Goal: Transaction & Acquisition: Purchase product/service

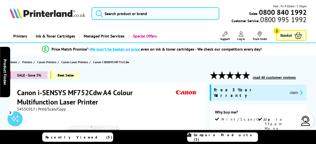
click at [289, 35] on span "Basket" at bounding box center [286, 35] width 12 height 7
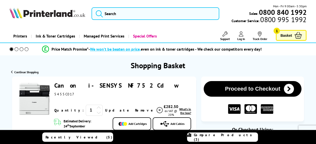
click at [241, 35] on icon at bounding box center [241, 33] width 5 height 5
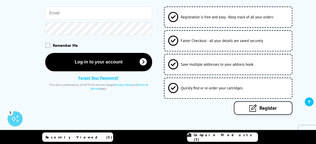
scroll to position [82, 0]
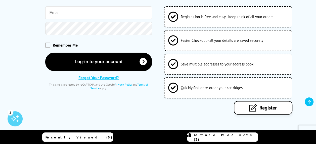
click at [257, 101] on link "Register" at bounding box center [263, 108] width 59 height 14
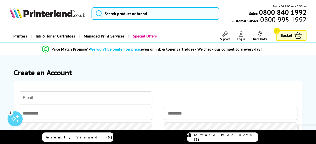
click at [84, 96] on input "email" at bounding box center [86, 97] width 134 height 13
click at [31, 101] on input "email" at bounding box center [86, 97] width 134 height 13
click at [295, 64] on section "Create an Account Please correct the following errors with your submission:" at bounding box center [158, 117] width 297 height 124
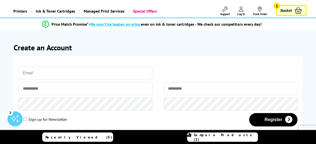
scroll to position [28, 0]
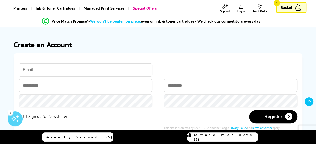
click at [75, 71] on input "email" at bounding box center [86, 69] width 134 height 13
type input "sarahclitheroe@hotmail.com"
drag, startPoint x: 22, startPoint y: 69, endPoint x: -1, endPoint y: 70, distance: 23.4
paste input "sarahclitheroe@hotmail.com"
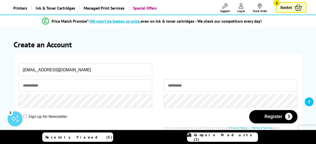
type input "sarahclitheroe@hotmail.com"
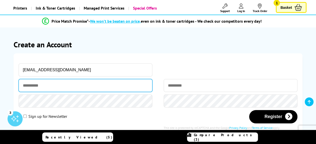
click at [49, 84] on input "text" at bounding box center [86, 85] width 134 height 13
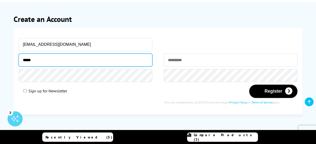
scroll to position [59, 0]
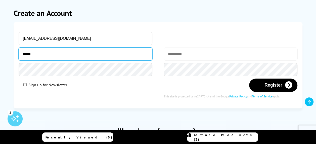
type input "*****"
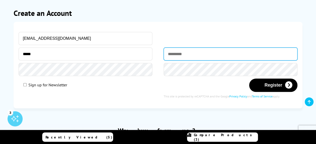
click at [180, 53] on input "text" at bounding box center [230, 53] width 134 height 13
type input "*********"
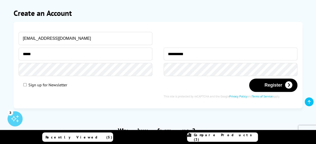
click at [191, 46] on div at bounding box center [230, 40] width 134 height 16
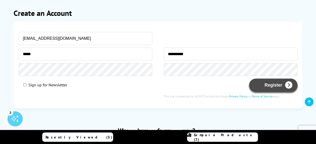
click at [272, 85] on button "Register" at bounding box center [273, 84] width 48 height 13
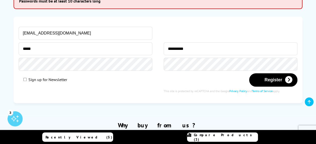
scroll to position [106, 0]
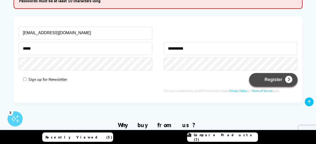
click at [275, 80] on button "Register" at bounding box center [273, 79] width 48 height 13
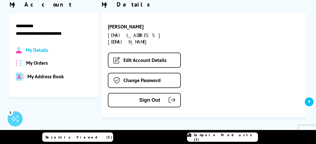
scroll to position [60, 0]
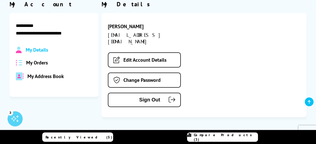
click at [45, 74] on span "My Address Book" at bounding box center [45, 76] width 36 height 7
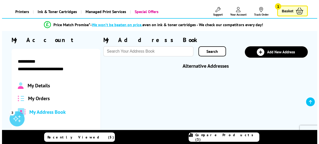
scroll to position [23, 0]
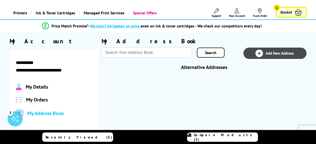
click at [275, 50] on link "Add New Address" at bounding box center [274, 52] width 63 height 11
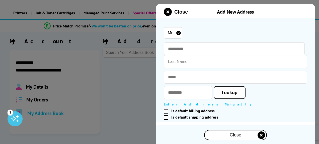
click at [179, 32] on select "Mr Miss Mrs Ms" at bounding box center [173, 32] width 19 height 11
select select "Ms"
click at [164, 27] on select "Mr Miss Mrs Ms" at bounding box center [173, 32] width 19 height 11
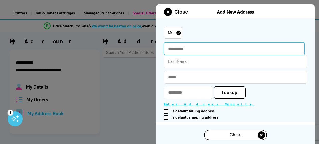
click at [187, 50] on input "text" at bounding box center [234, 48] width 141 height 13
type input "*****"
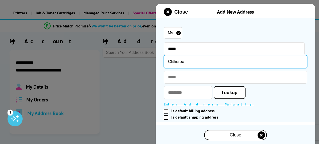
type input "Clitheroe"
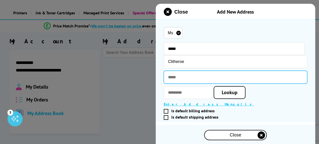
click at [181, 79] on input "text" at bounding box center [236, 77] width 144 height 13
type input "**********"
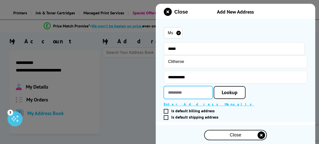
click at [181, 92] on input "text" at bounding box center [188, 92] width 49 height 13
type input "*******"
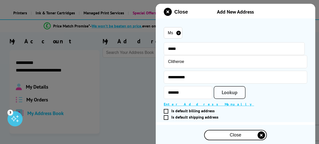
click at [232, 93] on span "Lookup" at bounding box center [230, 92] width 16 height 7
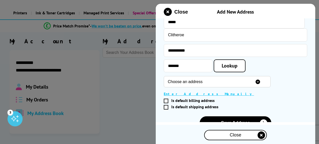
scroll to position [31, 0]
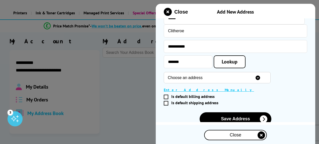
click at [271, 78] on select "Choose an address 1A, Jellicoe Avenue, Gosport, PO12 2PA 1 Jellicoe Avenue, Gos…" at bounding box center [217, 77] width 107 height 11
select select "GB|RM|B|19314148"
click at [164, 73] on select "Choose an address 1A, Jellicoe Avenue, Gosport, PO12 2PA 1 Jellicoe Avenue, Gos…" at bounding box center [217, 77] width 107 height 11
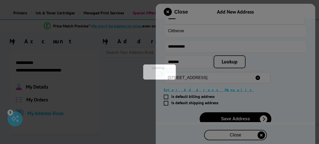
type input "********"
type input "25 Jellicoe Avenue"
type input "Gosport"
type input "Hampshire"
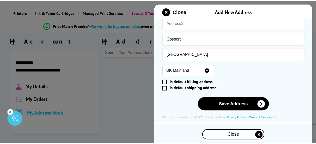
scroll to position [134, 0]
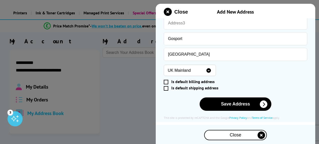
click at [165, 82] on span at bounding box center [166, 82] width 5 height 5
click at [165, 82] on input "Is default billing address" at bounding box center [234, 82] width 139 height 0
click at [165, 88] on span at bounding box center [166, 88] width 5 height 5
click at [165, 88] on input "Is default shipping address" at bounding box center [234, 88] width 139 height 0
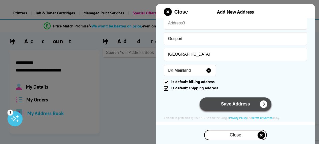
click at [219, 105] on button "Save Address" at bounding box center [236, 103] width 72 height 13
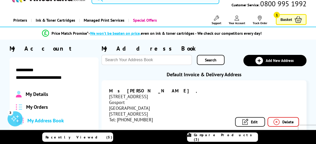
scroll to position [0, 0]
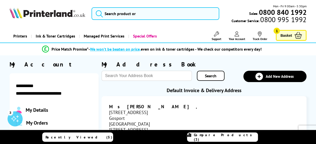
click at [286, 36] on span "Basket" at bounding box center [286, 35] width 12 height 7
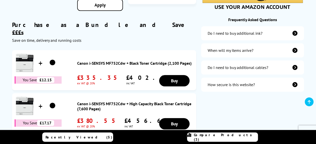
scroll to position [175, 0]
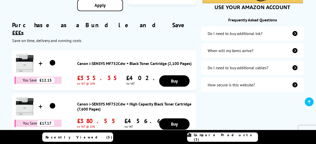
click at [116, 101] on link "Canon i-SENSYS MF752Cdw + High Capacity Black Toner Cartridge (7,600 Pages)" at bounding box center [135, 106] width 116 height 10
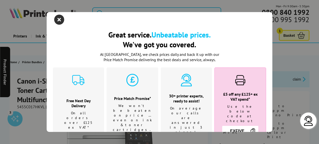
click at [60, 18] on icon "close modal" at bounding box center [59, 20] width 10 height 10
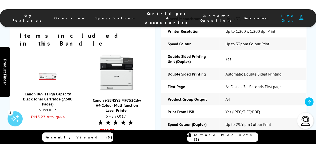
scroll to position [624, 0]
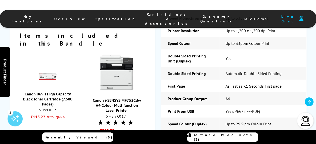
click at [43, 91] on link "Canon 069H High Capacity Black Toner Cartridge (7,600 Pages)" at bounding box center [47, 98] width 49 height 15
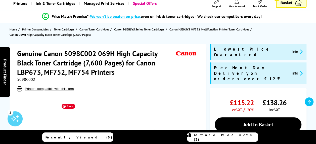
scroll to position [29, 0]
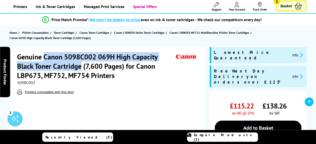
drag, startPoint x: 44, startPoint y: 55, endPoint x: 80, endPoint y: 65, distance: 37.0
click at [80, 65] on h1 "Genuine Canon 5098C002 069H High Capacity Black Toner Cartridge (7,600 Pages) f…" at bounding box center [95, 66] width 157 height 28
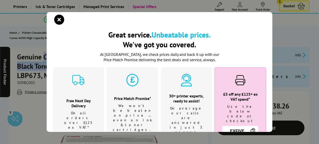
drag, startPoint x: 80, startPoint y: 65, endPoint x: 59, endPoint y: 18, distance: 51.5
click at [59, 18] on icon "close modal" at bounding box center [59, 20] width 10 height 10
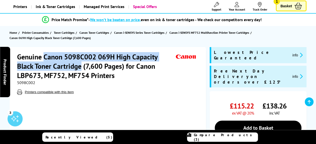
copy h1 "Canon 5098C002 069H High Capacity Black Toner Cartridge"
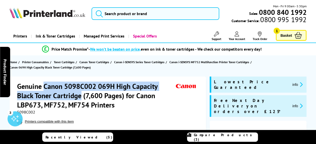
click at [237, 36] on link "Your Account" at bounding box center [236, 35] width 16 height 9
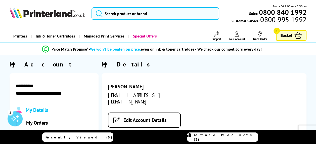
click at [283, 33] on span "Basket" at bounding box center [286, 35] width 12 height 7
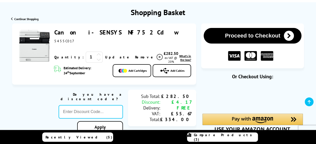
scroll to position [54, 0]
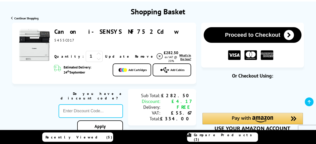
click at [179, 58] on span "What's in the box?" at bounding box center [185, 57] width 12 height 8
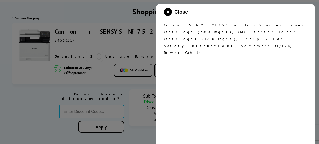
click at [17, 87] on div at bounding box center [159, 72] width 319 height 144
click at [168, 11] on icon "close modal" at bounding box center [168, 12] width 8 height 8
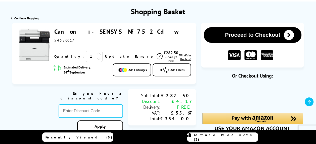
click at [78, 31] on link "Canon i-SENSYS MF752Cdw" at bounding box center [116, 32] width 124 height 8
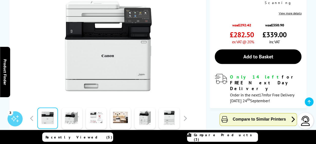
scroll to position [174, 0]
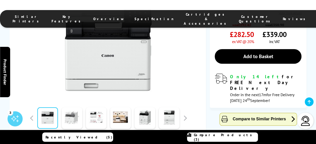
click at [74, 107] on link at bounding box center [72, 117] width 21 height 21
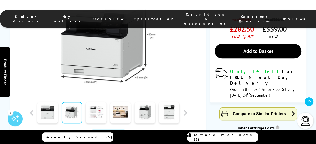
scroll to position [179, 0]
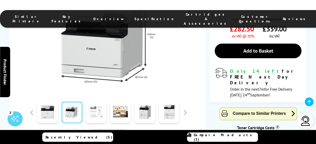
click at [99, 101] on link at bounding box center [96, 111] width 21 height 21
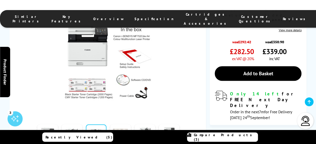
scroll to position [158, 0]
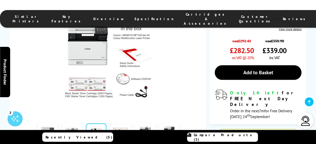
click at [121, 123] on link at bounding box center [120, 133] width 21 height 21
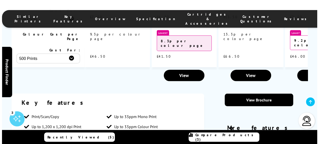
scroll to position [670, 0]
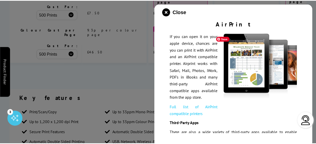
scroll to position [115, 0]
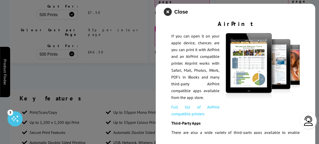
click at [169, 11] on icon "close modal" at bounding box center [168, 12] width 8 height 8
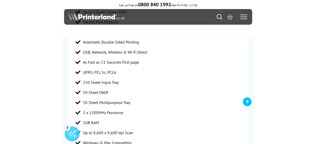
scroll to position [665, 0]
